Goal: Obtain resource: Download file/media

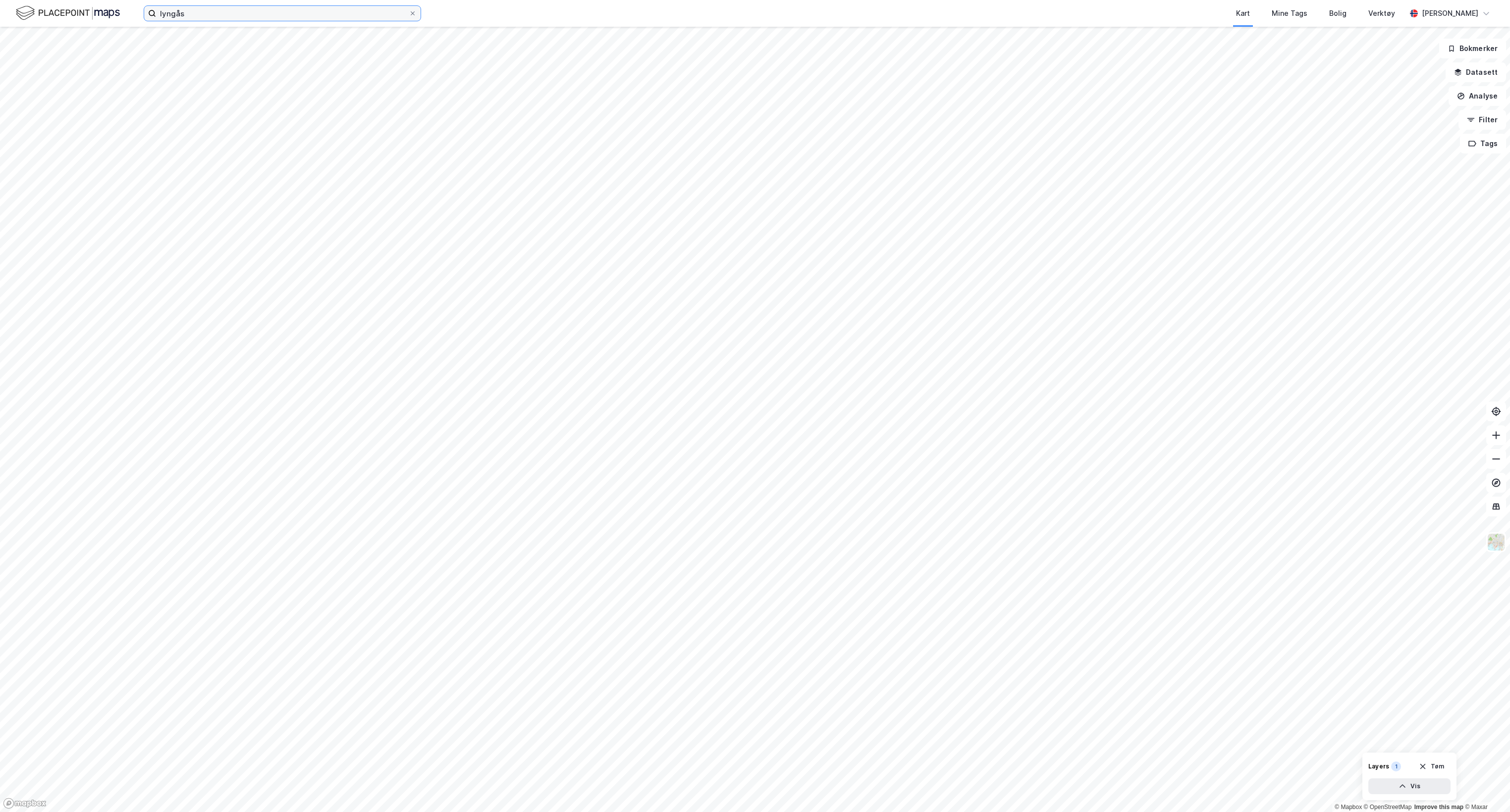
click at [206, 11] on input "lyngås" at bounding box center [282, 13] width 253 height 15
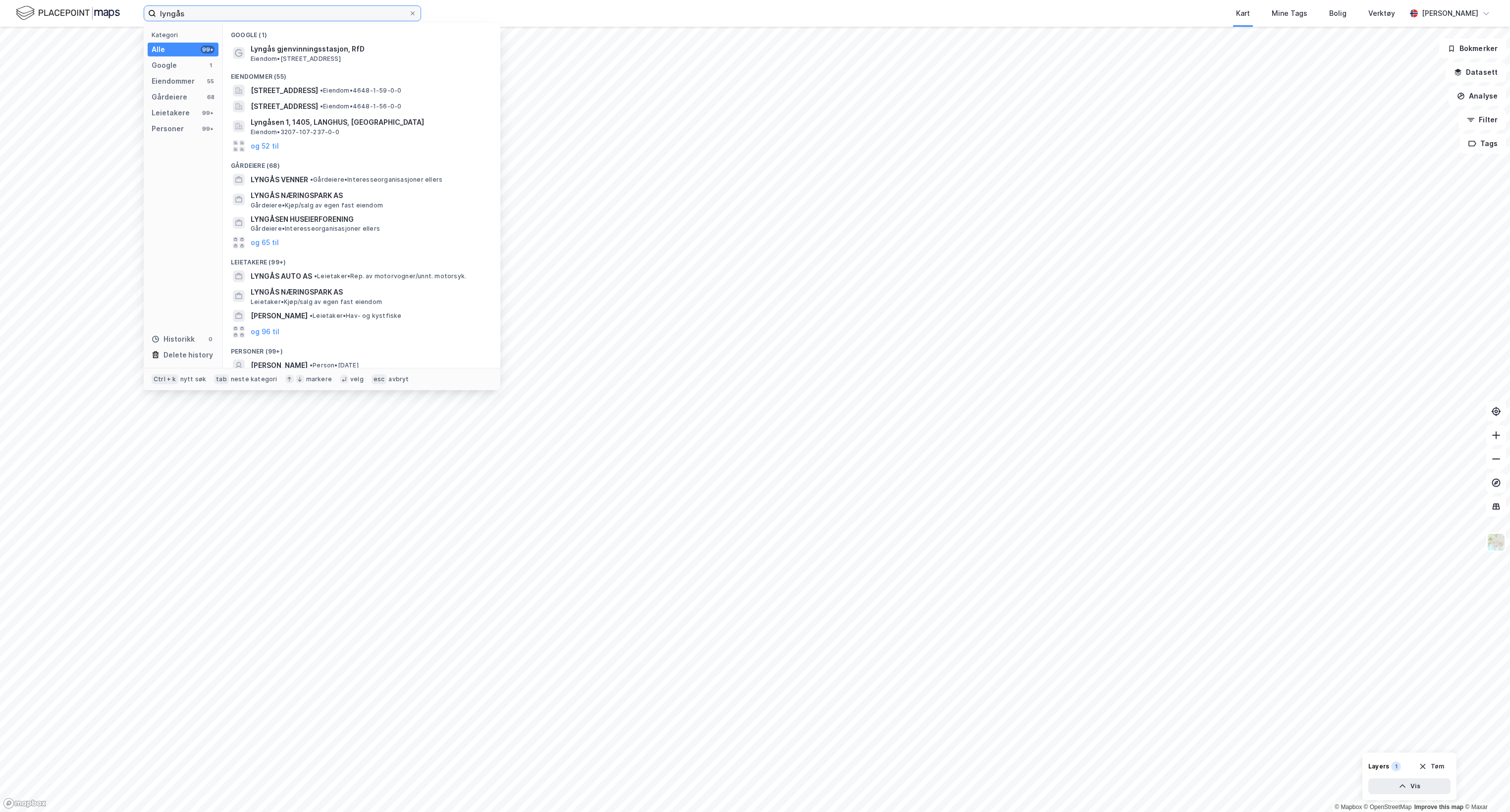
click at [206, 11] on input "lyngås" at bounding box center [282, 13] width 253 height 15
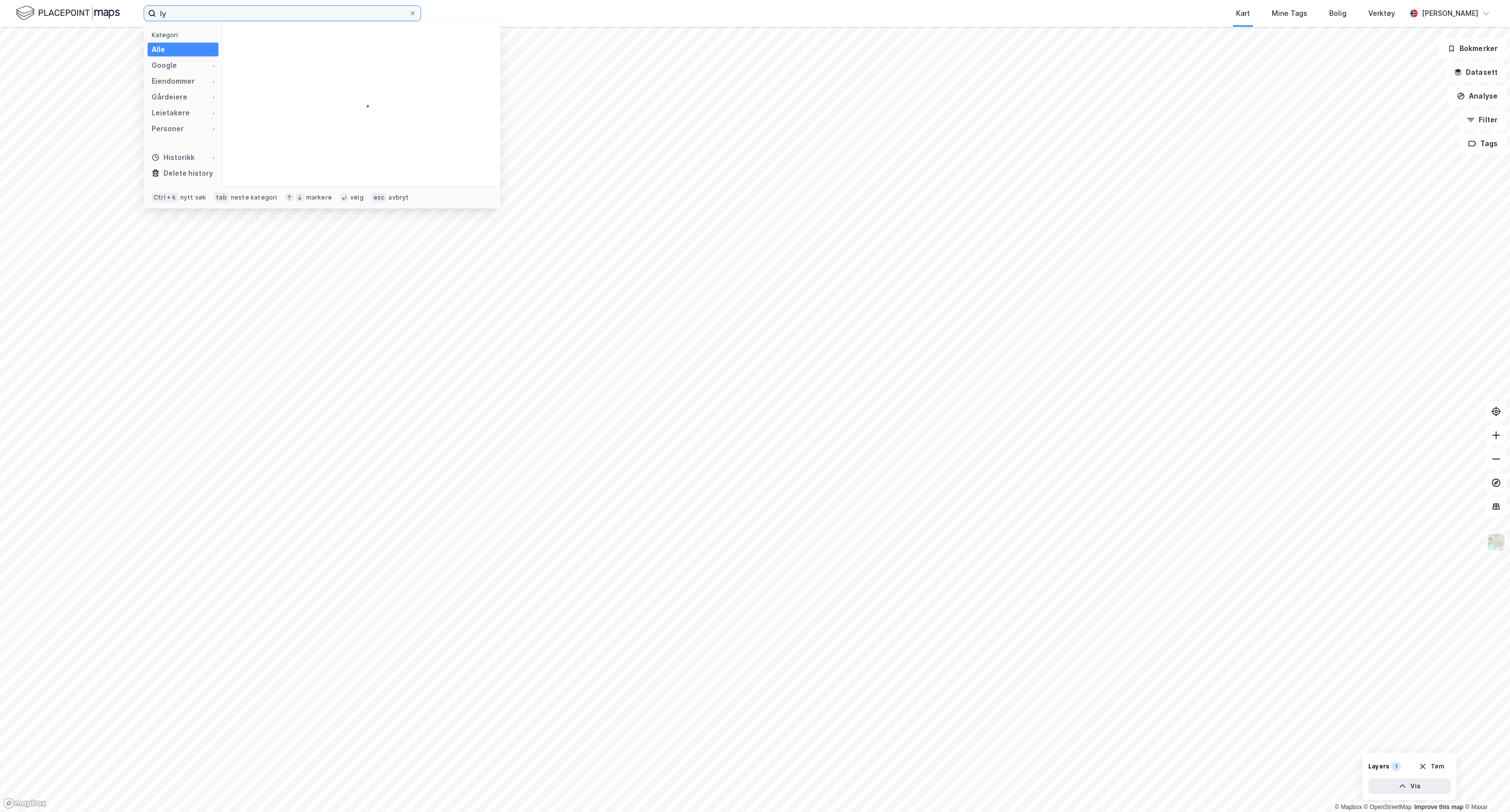
type input "l"
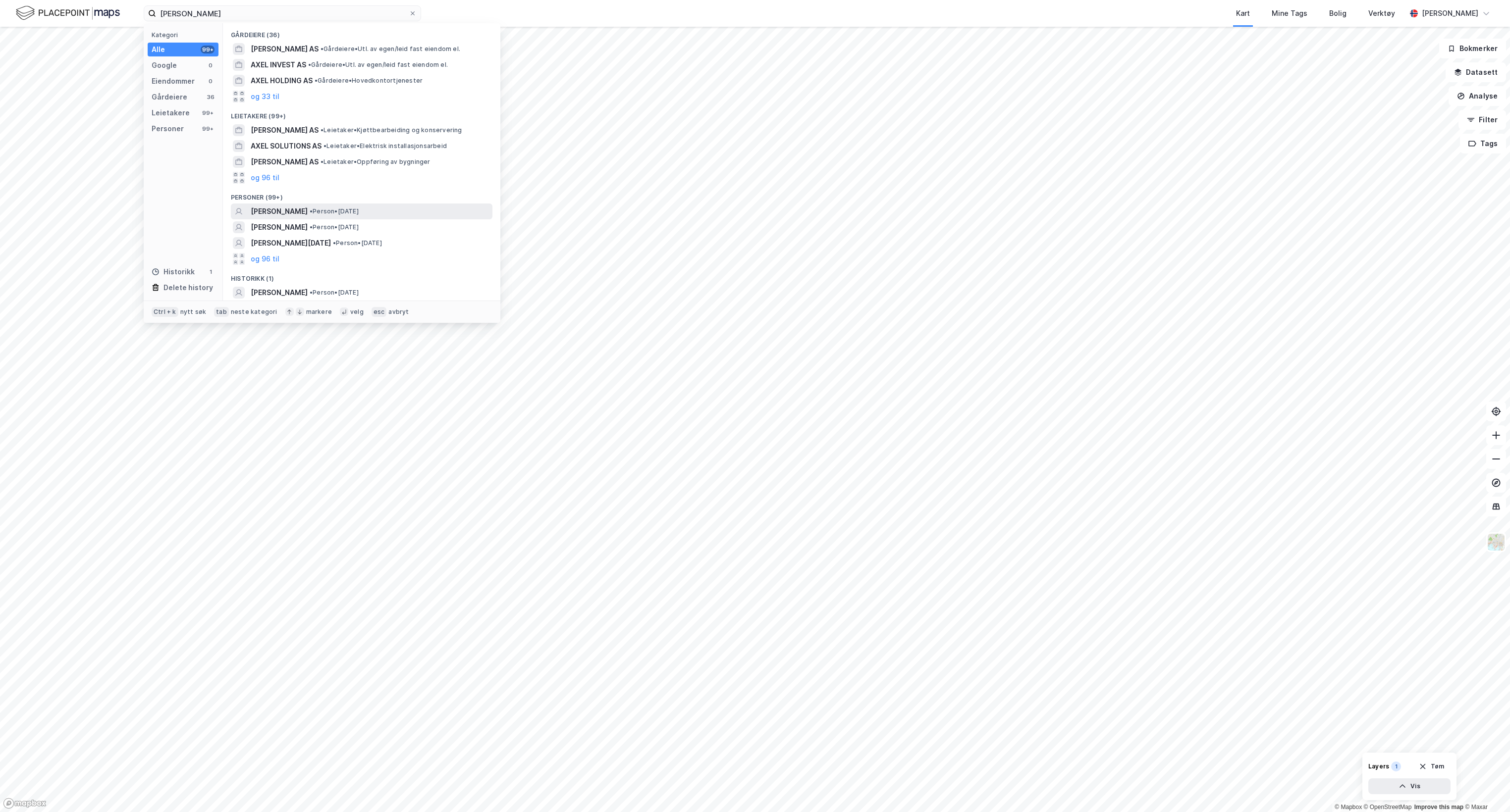
click at [304, 208] on span "[PERSON_NAME]" at bounding box center [278, 211] width 57 height 12
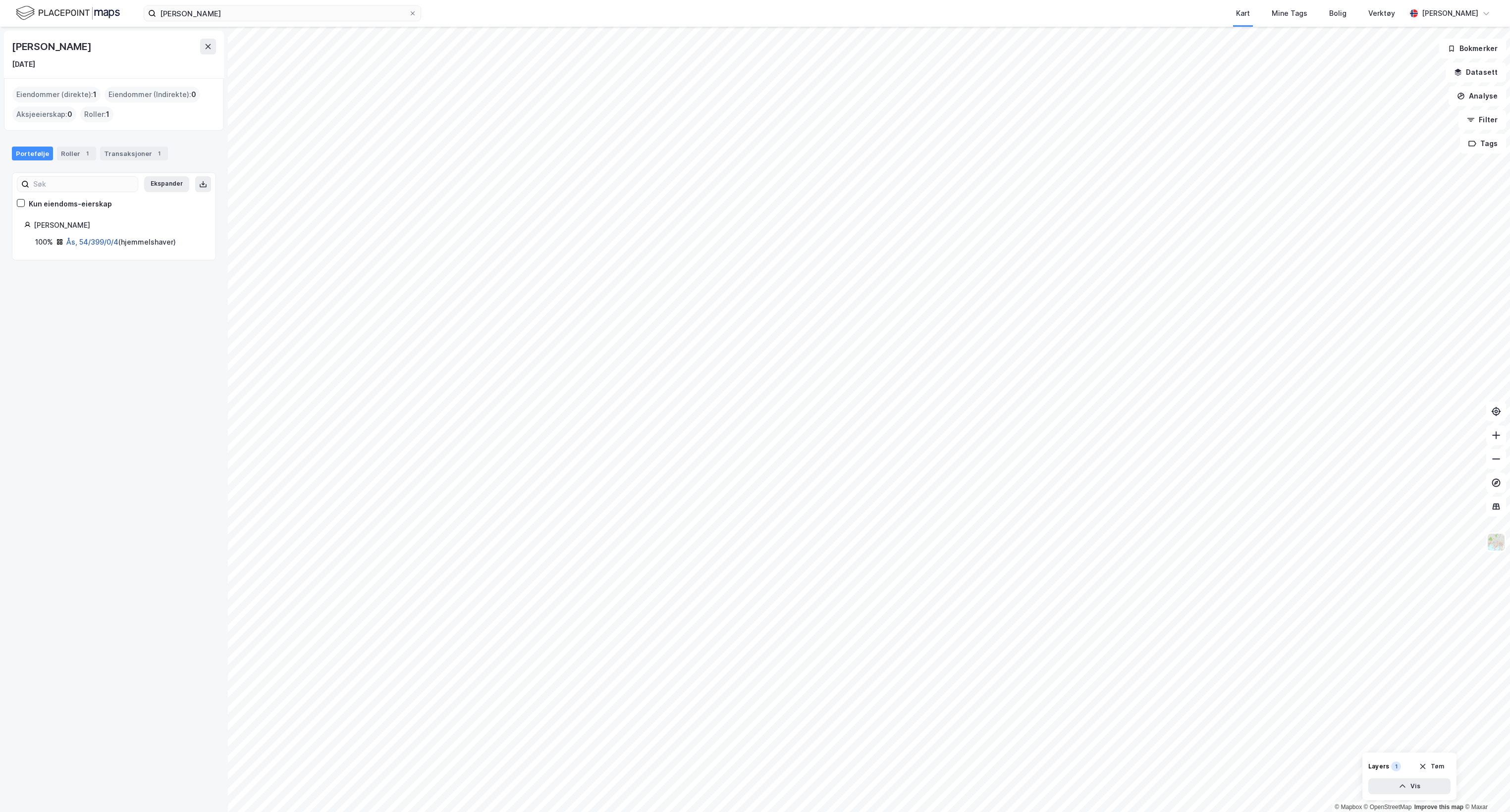
click at [97, 241] on link "Ås, 54/399/0/4" at bounding box center [92, 241] width 52 height 8
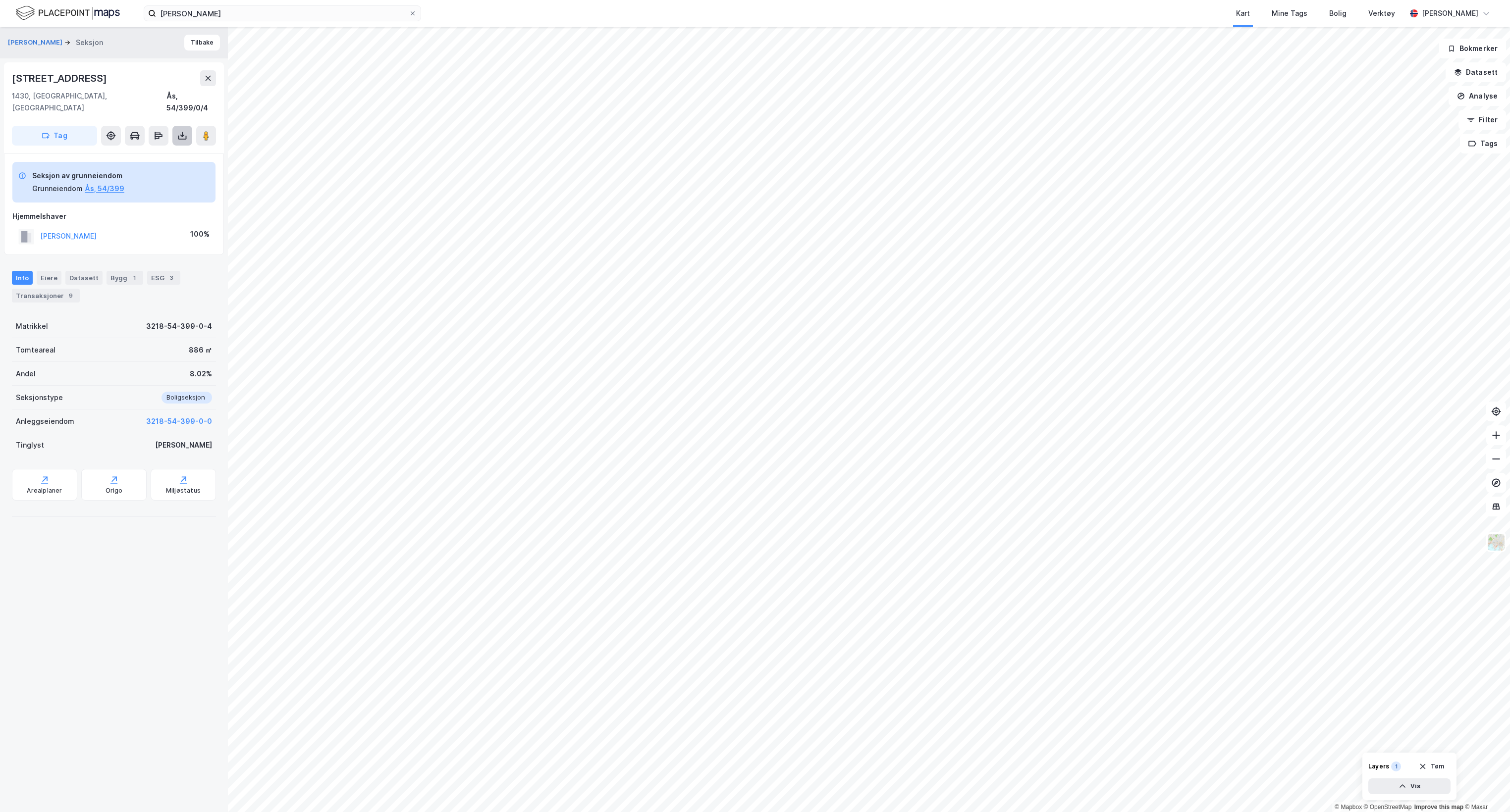
click at [182, 135] on icon at bounding box center [182, 136] width 4 height 3
click at [140, 152] on div "Last ned grunnbok" at bounding box center [133, 155] width 57 height 8
click at [220, 19] on input "[PERSON_NAME]" at bounding box center [282, 13] width 253 height 15
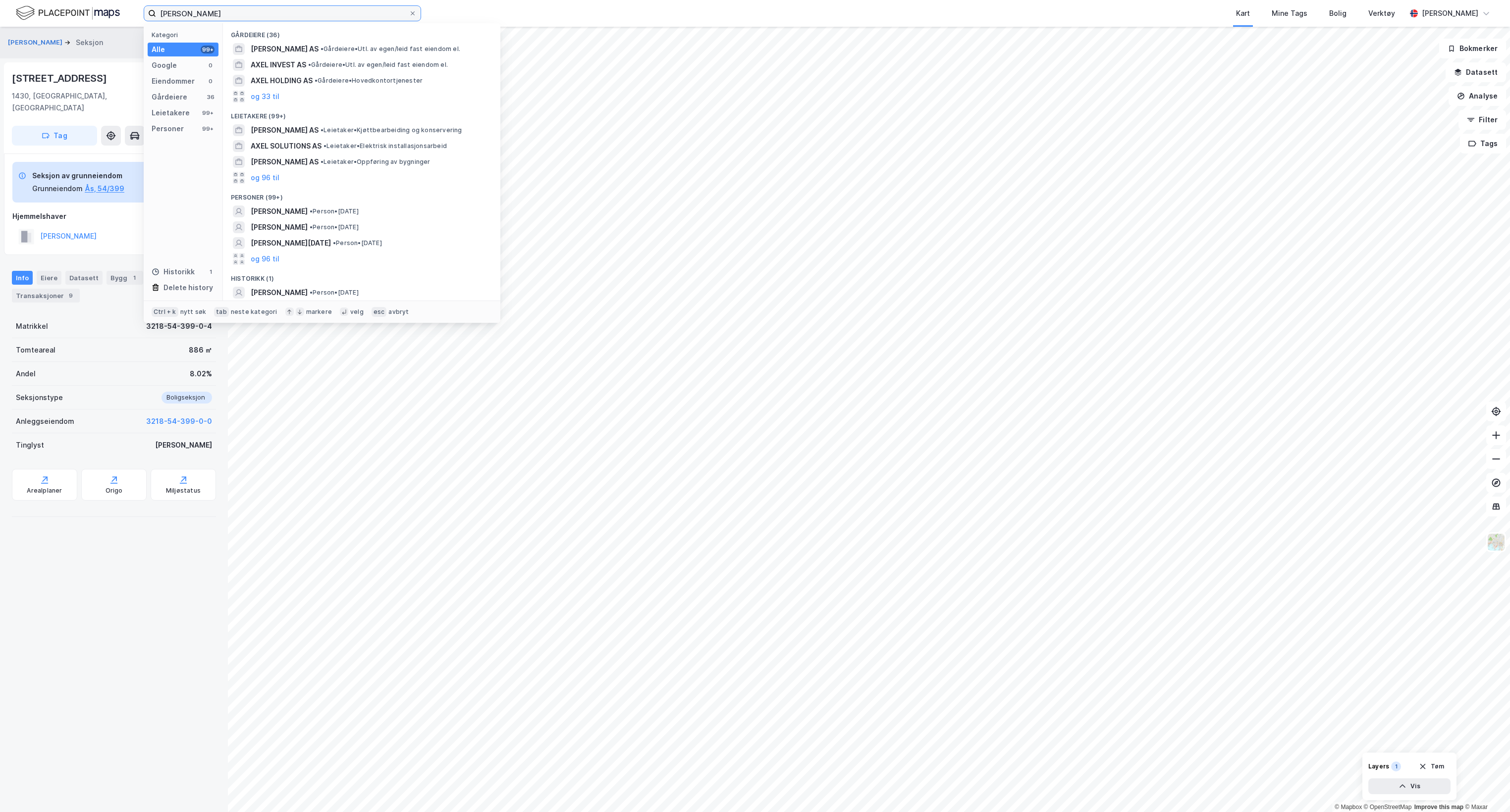
click at [220, 19] on input "[PERSON_NAME]" at bounding box center [282, 13] width 253 height 15
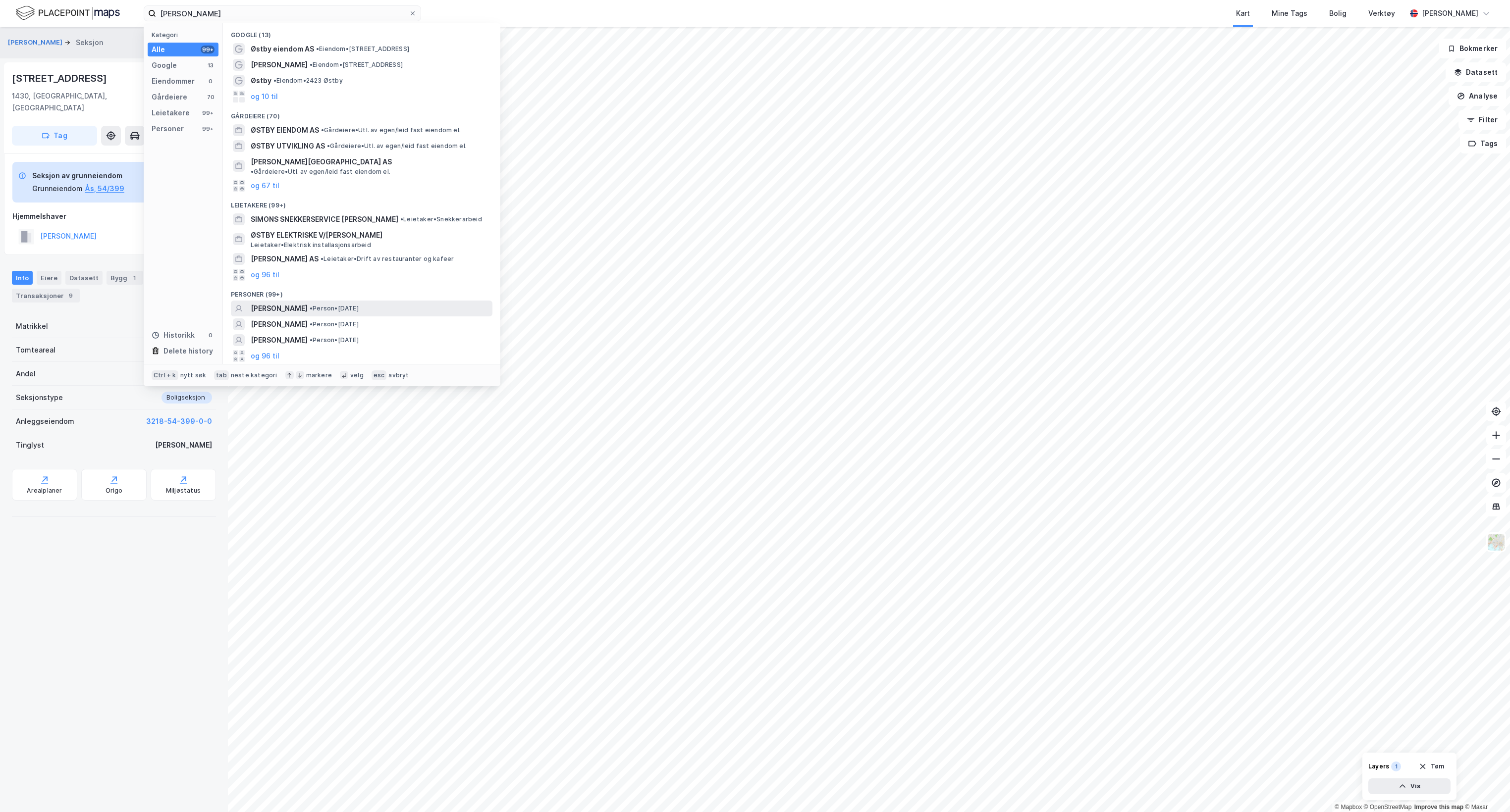
click at [310, 304] on span "• Person • [DATE]" at bounding box center [334, 308] width 49 height 8
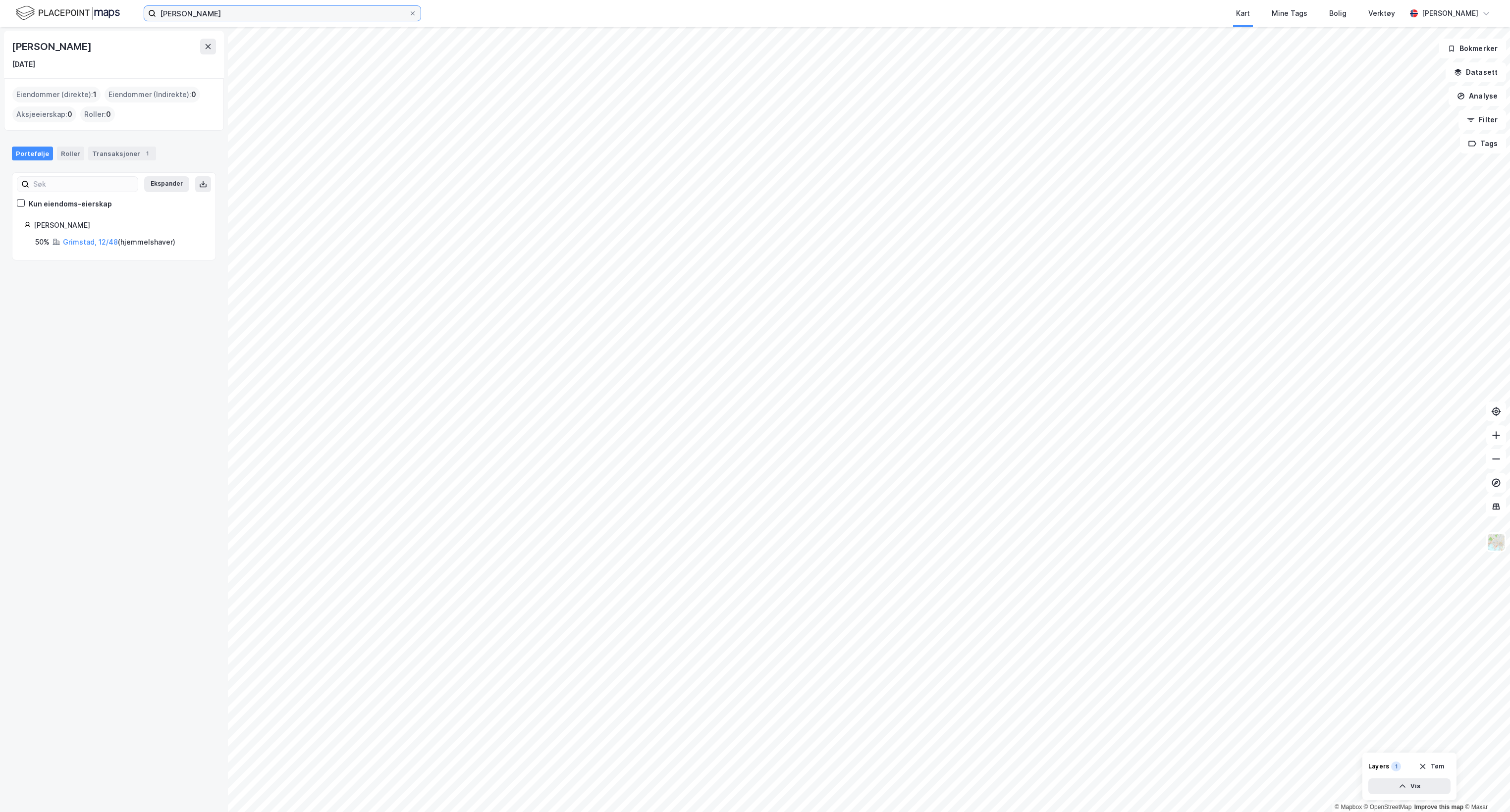
click at [232, 18] on input "[PERSON_NAME]" at bounding box center [282, 13] width 253 height 15
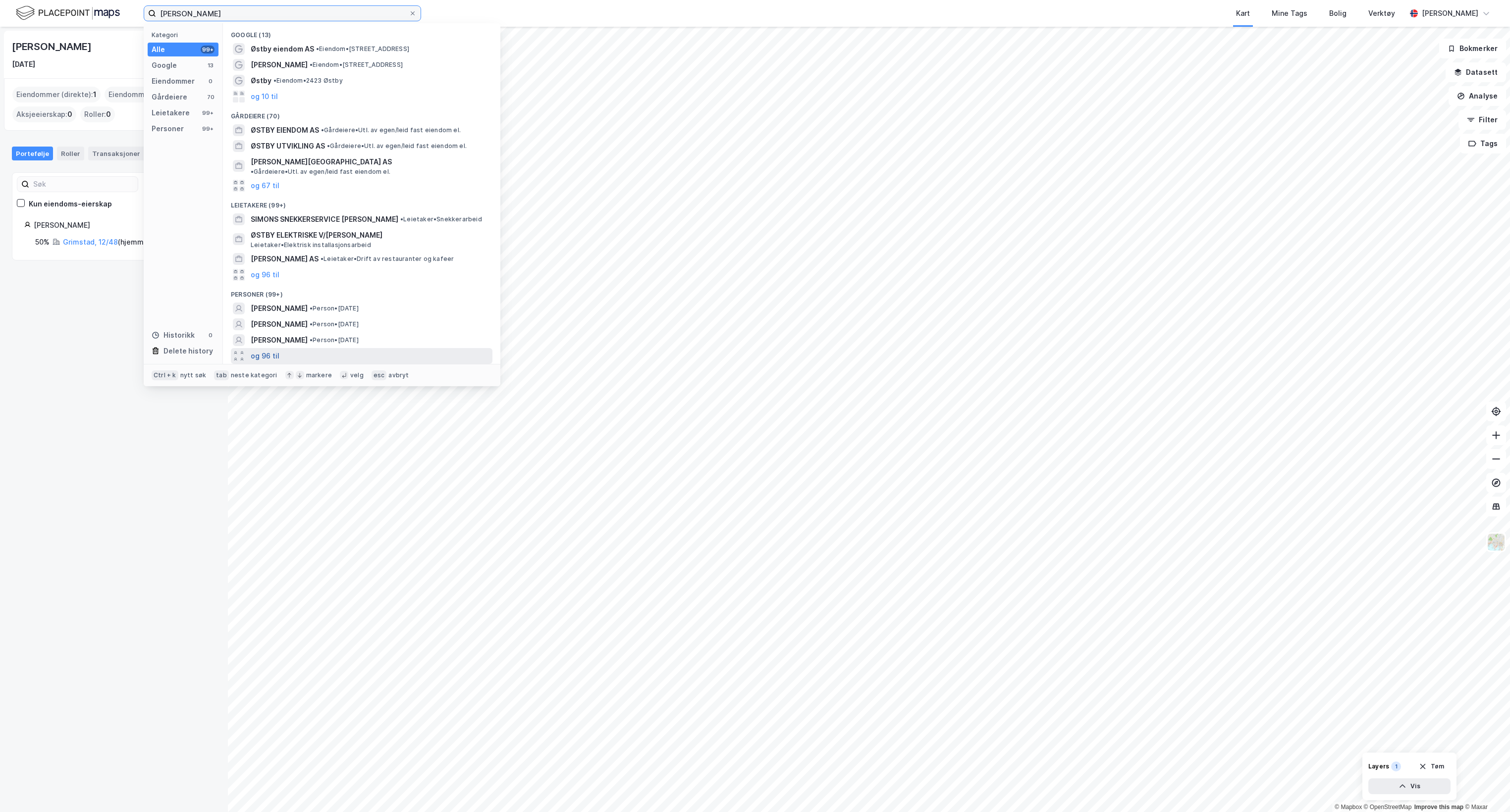
type input "[PERSON_NAME]"
click at [261, 352] on button "og 96 til" at bounding box center [264, 356] width 29 height 12
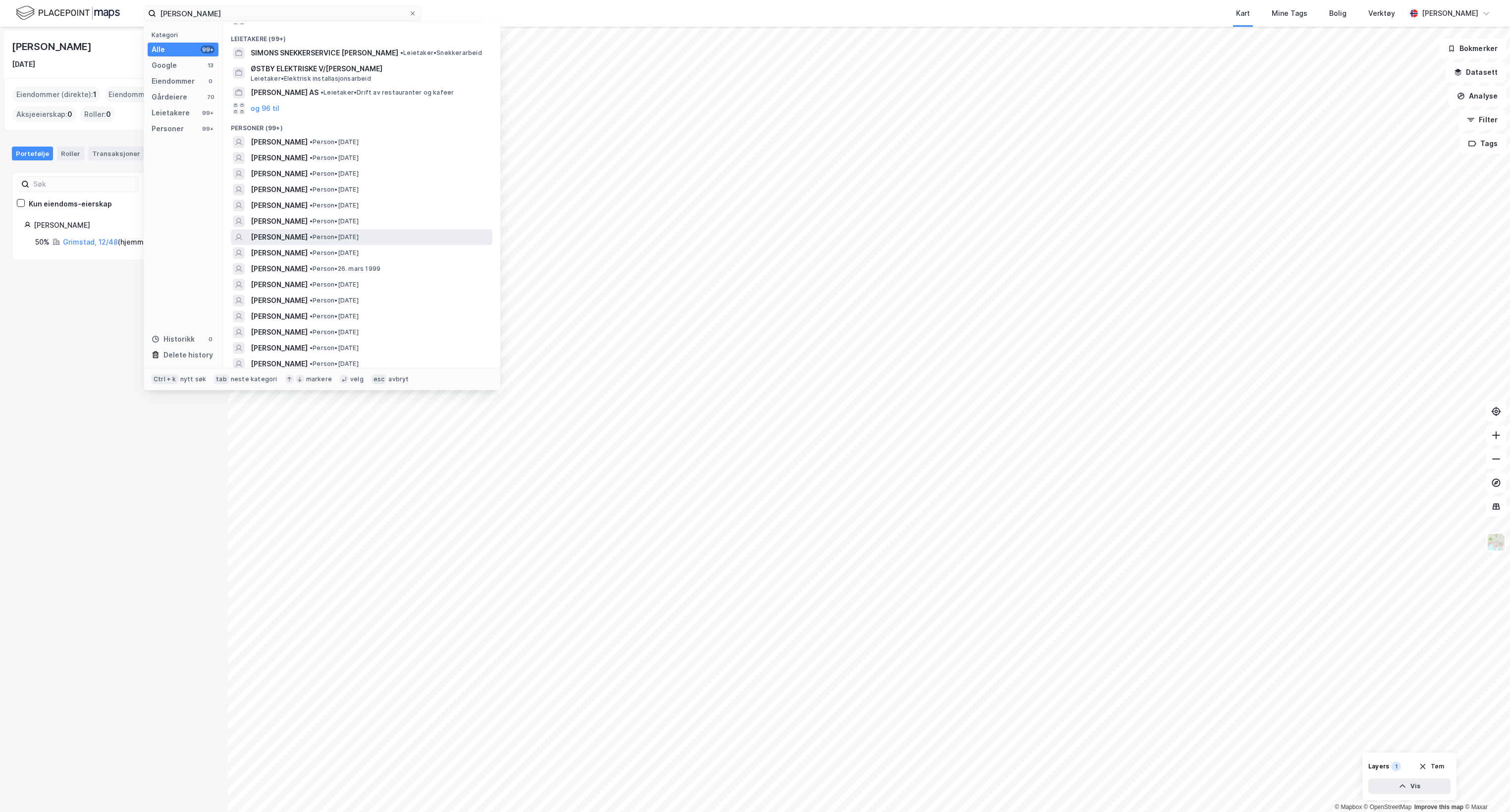
scroll to position [183, 0]
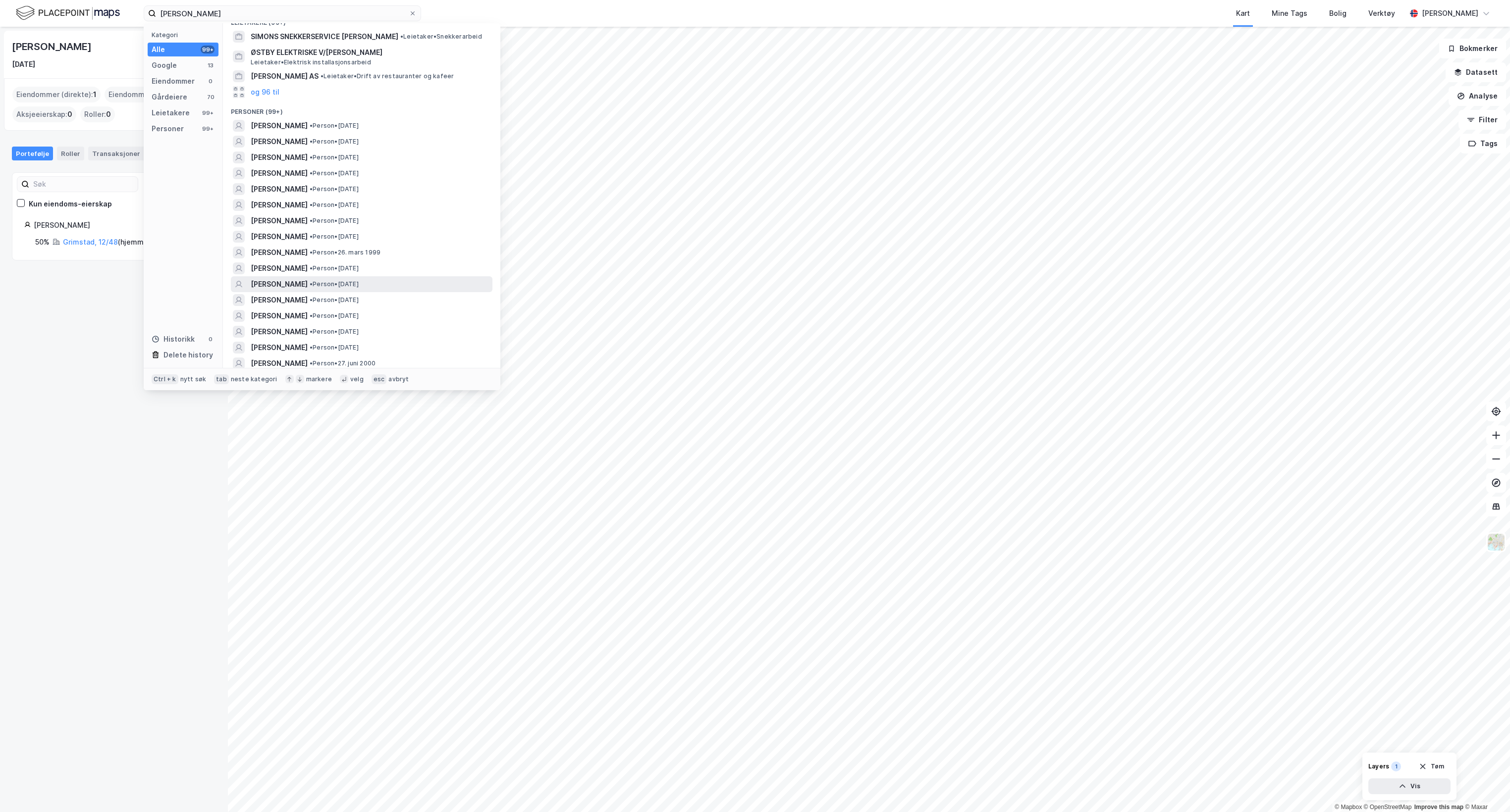
click at [296, 286] on span "[PERSON_NAME]" at bounding box center [278, 284] width 57 height 12
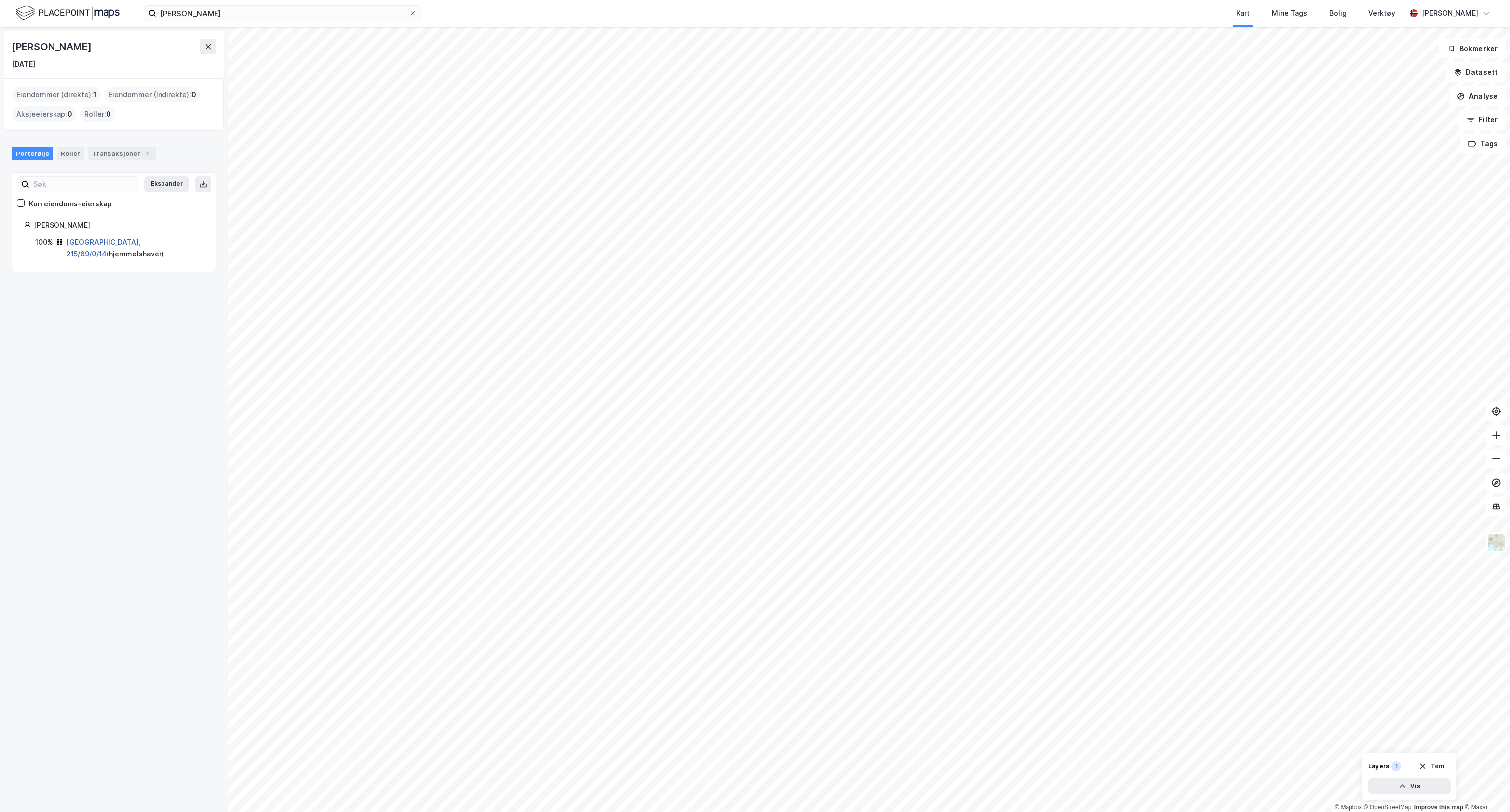
click at [99, 239] on link "[GEOGRAPHIC_DATA], 215/69/0/14" at bounding box center [103, 248] width 75 height 20
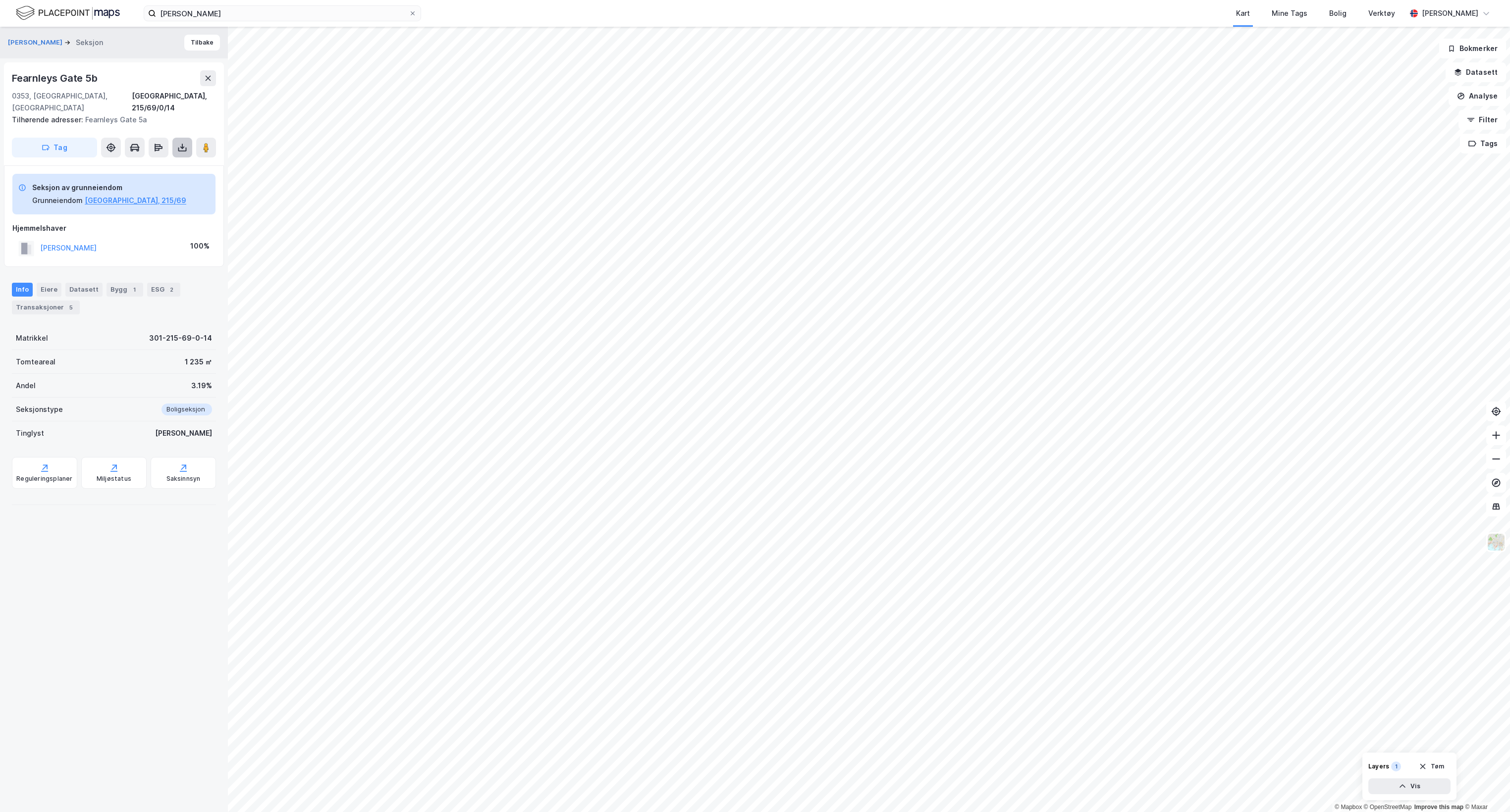
click at [184, 143] on icon at bounding box center [182, 148] width 10 height 10
click at [136, 164] on div "Last ned grunnbok" at bounding box center [133, 167] width 57 height 8
